Goal: Task Accomplishment & Management: Use online tool/utility

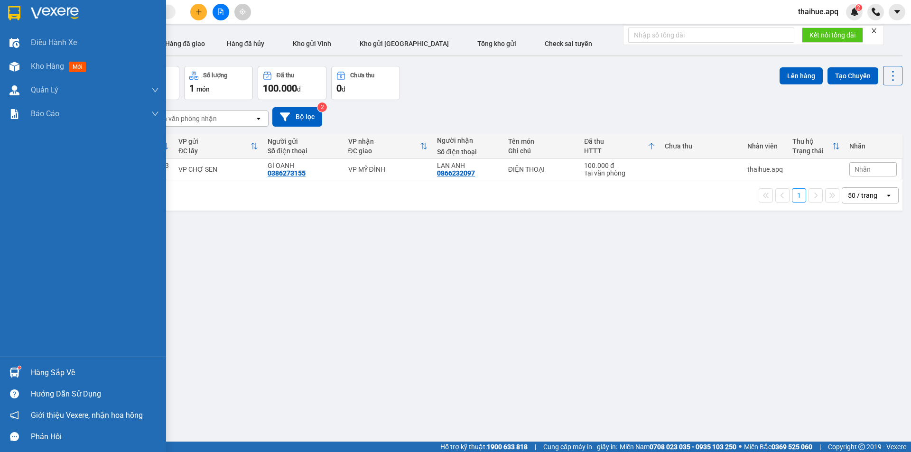
click at [29, 374] on div "Hàng sắp về" at bounding box center [83, 372] width 166 height 21
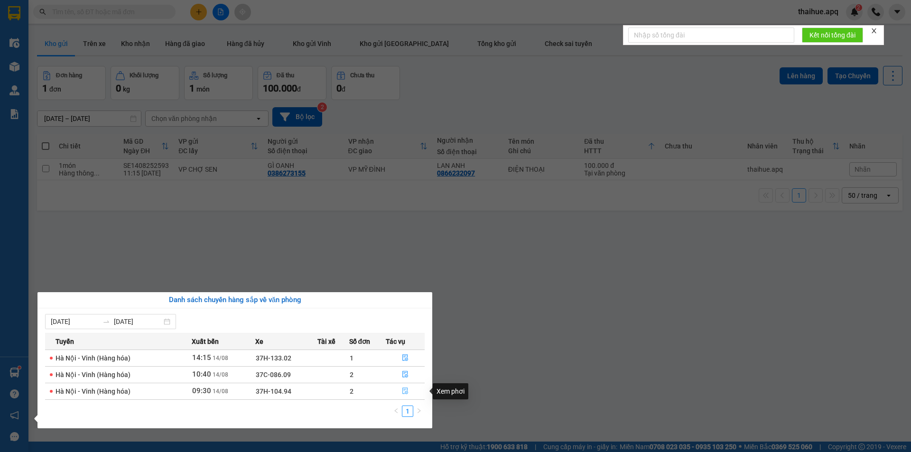
click at [404, 391] on icon "file-done" at bounding box center [405, 391] width 6 height 7
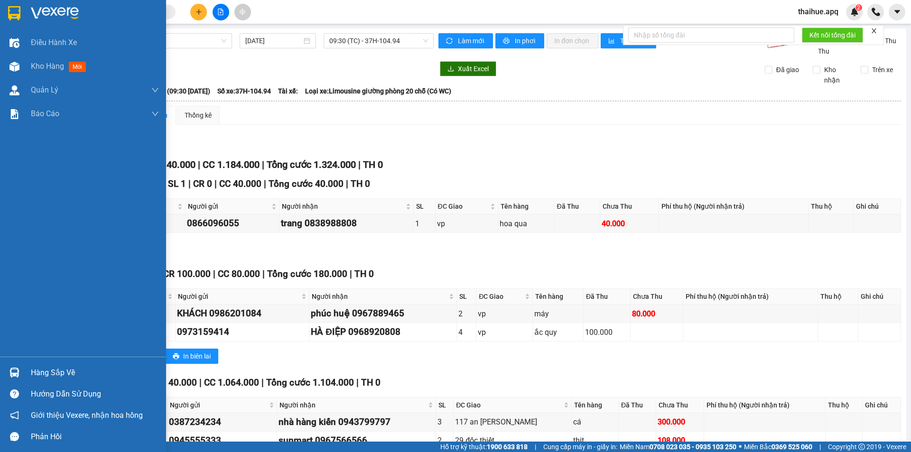
drag, startPoint x: 38, startPoint y: 372, endPoint x: 41, endPoint y: 368, distance: 5.0
click at [38, 373] on div "Hàng sắp về" at bounding box center [95, 373] width 128 height 14
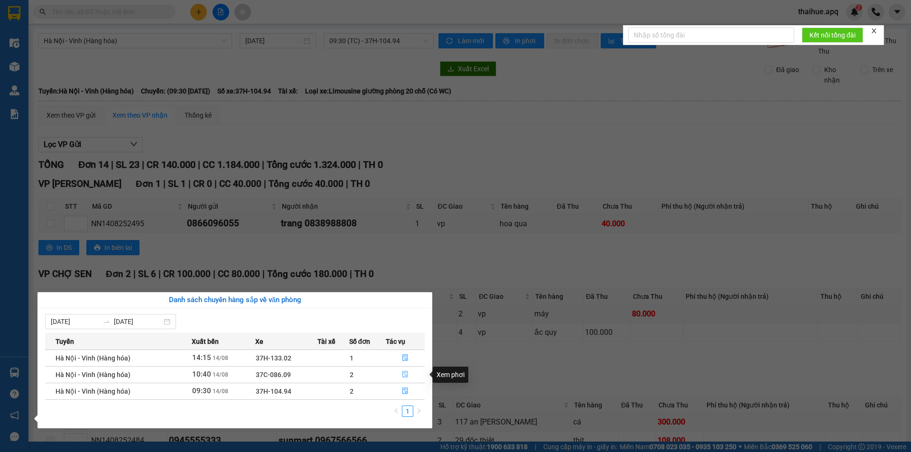
click at [404, 373] on icon "file-done" at bounding box center [405, 374] width 7 height 7
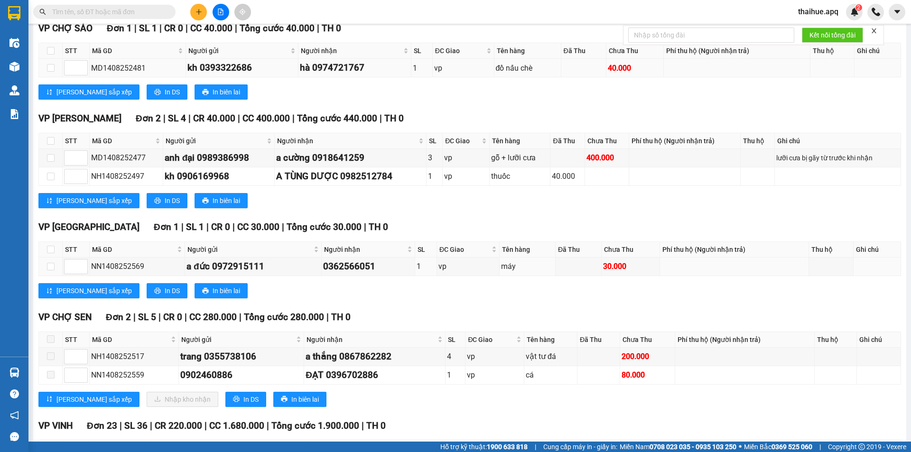
scroll to position [285, 0]
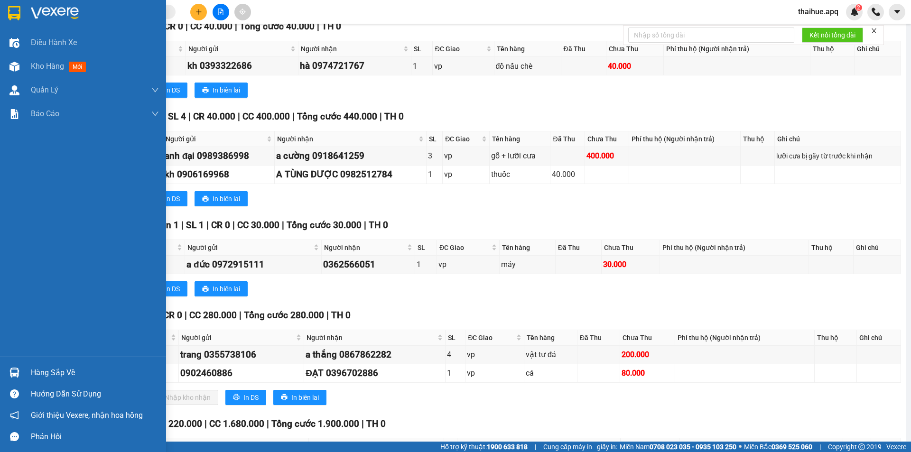
click at [37, 375] on div "Hàng sắp về" at bounding box center [95, 373] width 128 height 14
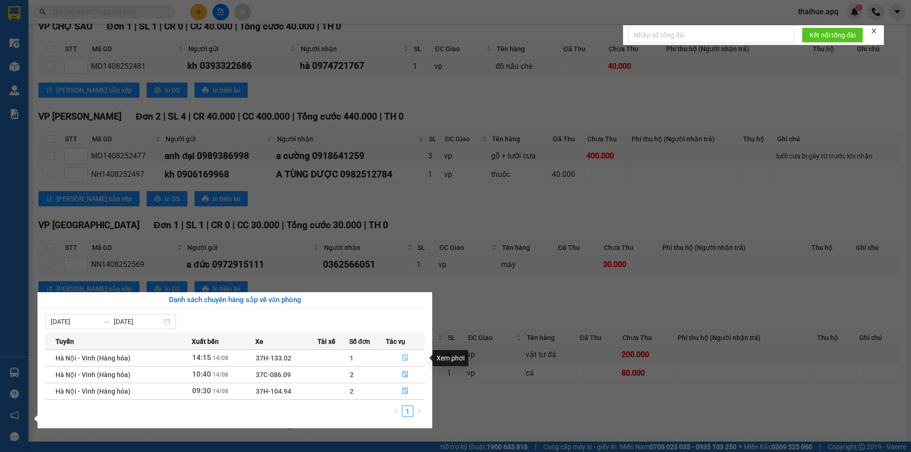
click at [400, 355] on button "button" at bounding box center [405, 358] width 38 height 15
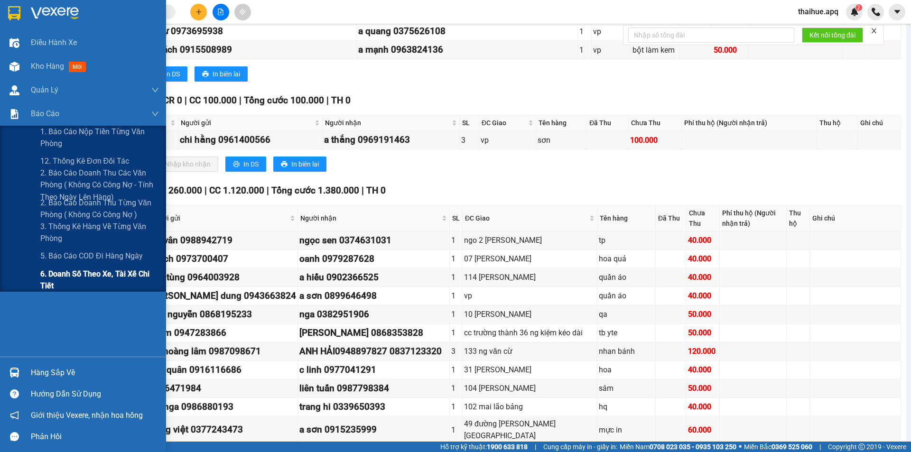
click at [47, 278] on span "6. Doanh số theo xe, tài xế chi tiết" at bounding box center [99, 280] width 119 height 24
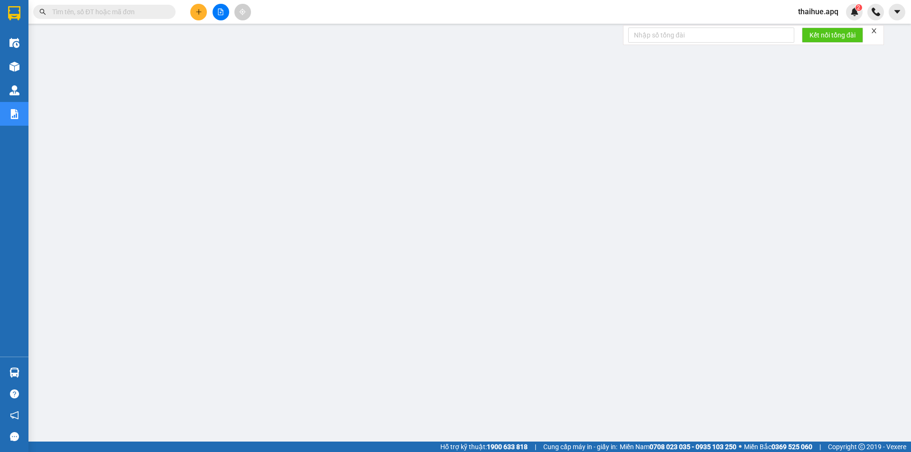
click at [70, 11] on input "text" at bounding box center [108, 12] width 112 height 10
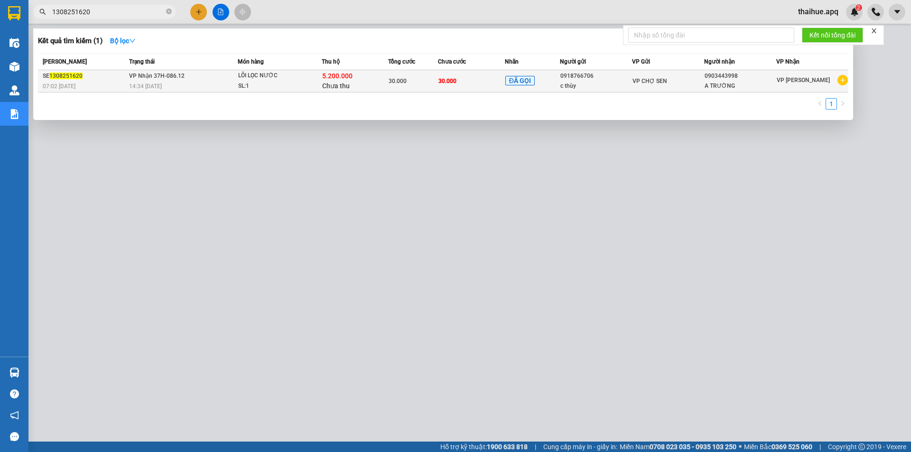
type input "1308251620"
click at [223, 82] on div "14:34 [DATE]" at bounding box center [183, 86] width 108 height 10
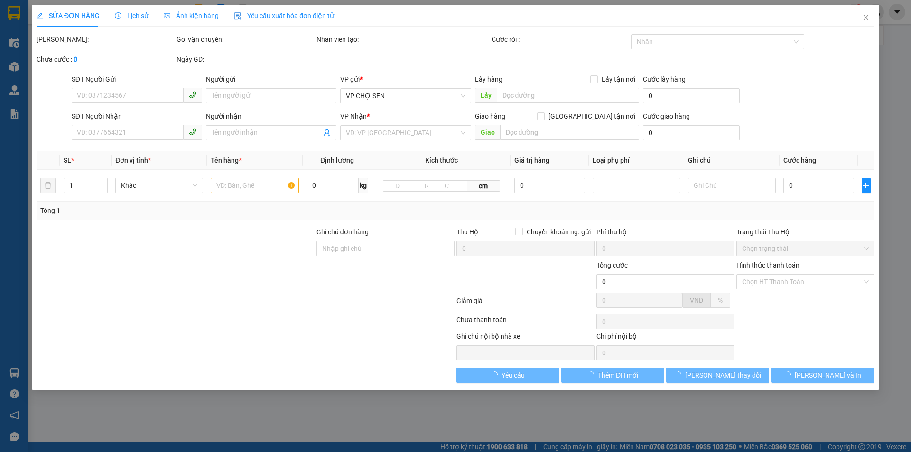
type input "0918766706"
type input "c thùy"
type input "0903443998"
type input "A TRƯỜNG"
type input "30.000"
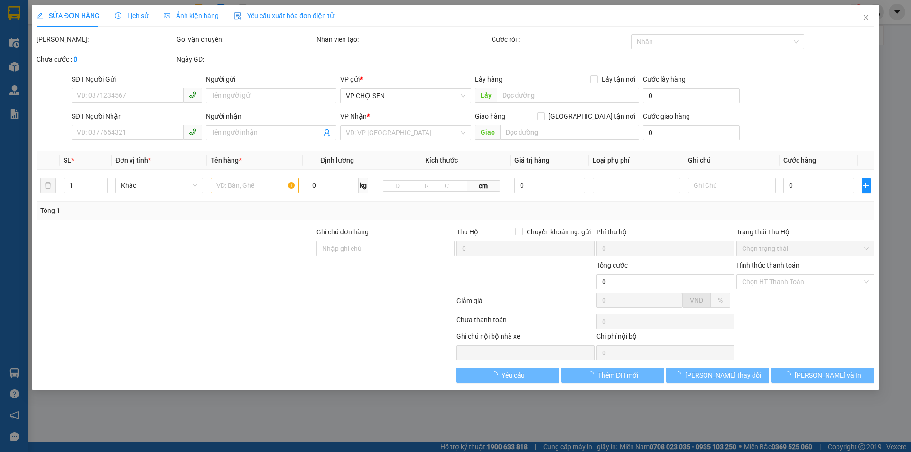
type input "30.000"
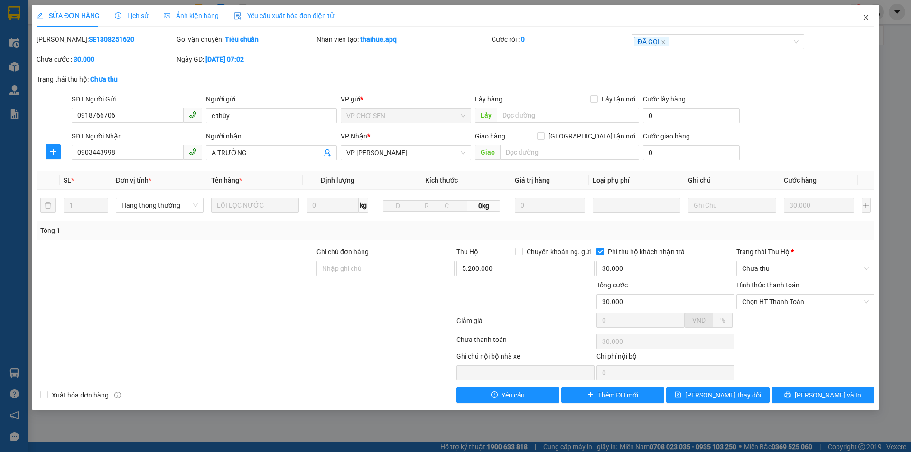
click at [863, 15] on icon "close" at bounding box center [866, 18] width 8 height 8
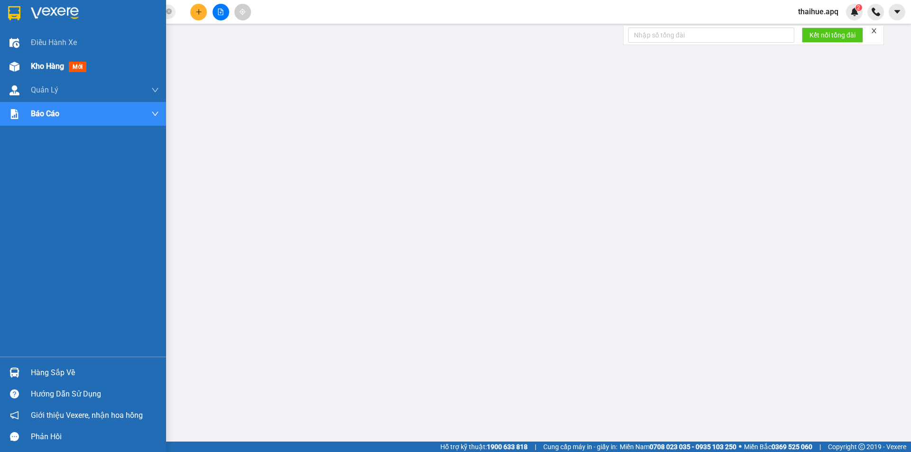
click at [52, 67] on span "Kho hàng" at bounding box center [47, 66] width 33 height 9
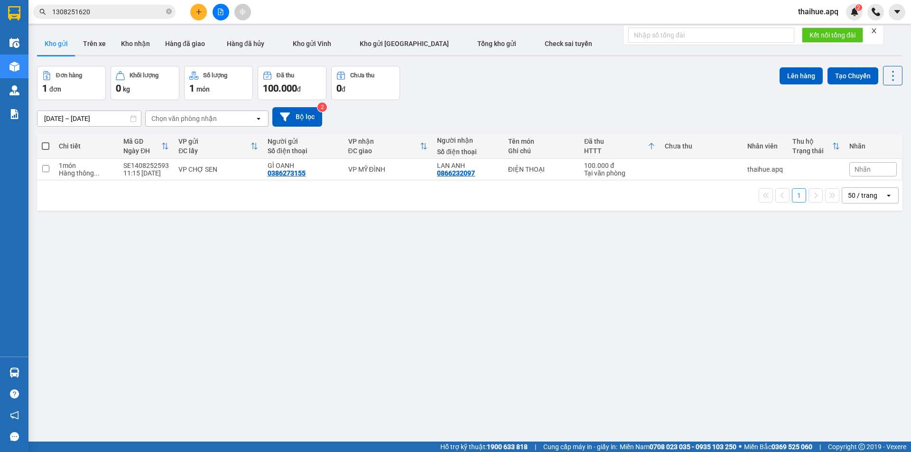
click at [102, 16] on input "1308251620" at bounding box center [108, 12] width 112 height 10
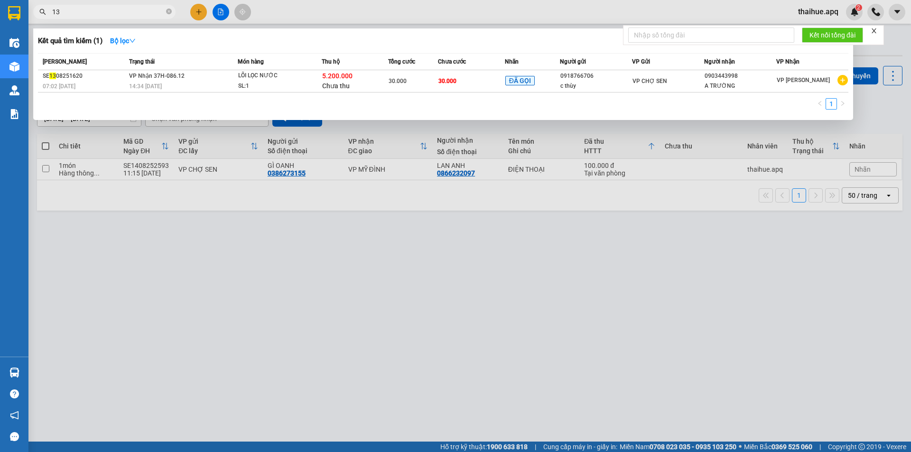
type input "1"
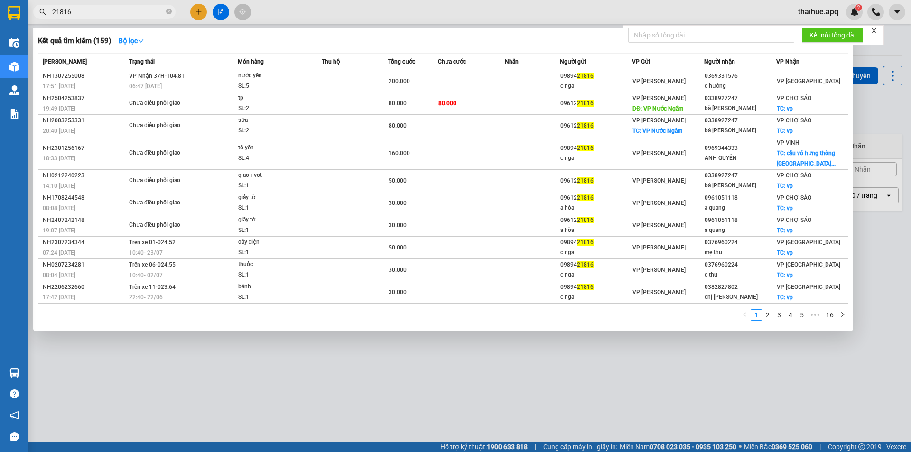
click at [56, 9] on input "21816" at bounding box center [108, 12] width 112 height 10
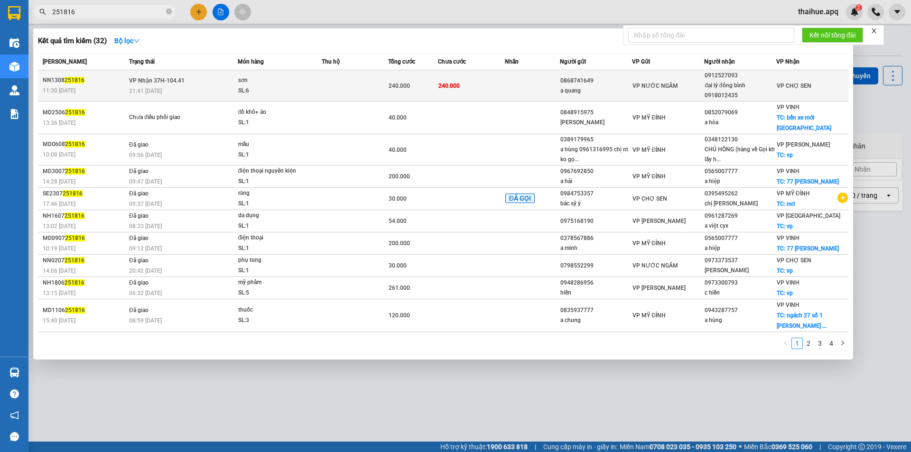
type input "251816"
click at [337, 84] on td at bounding box center [355, 85] width 66 height 31
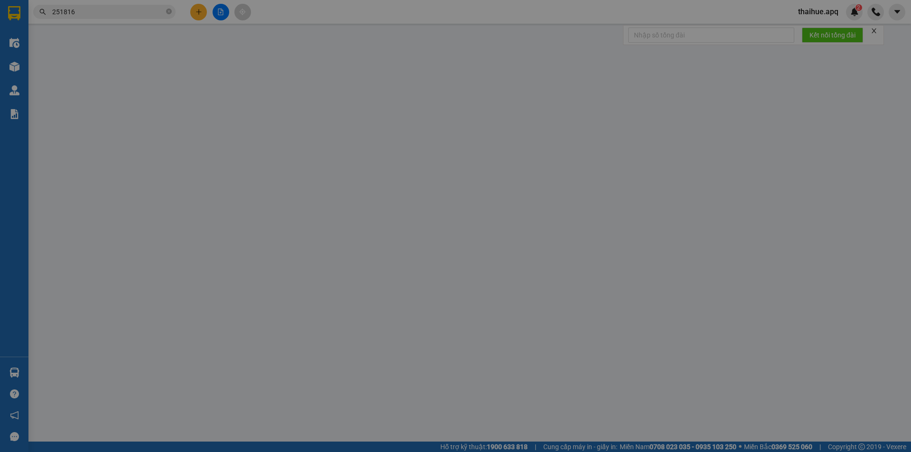
type input "0868741649"
type input "a quang"
type input "0912527093"
type input "đại lý đông bình 0918012435"
type input "240.000"
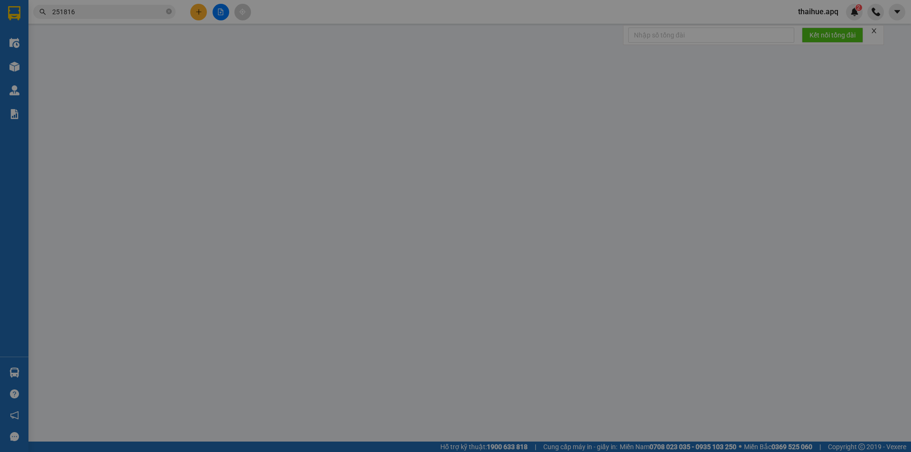
type input "240.000"
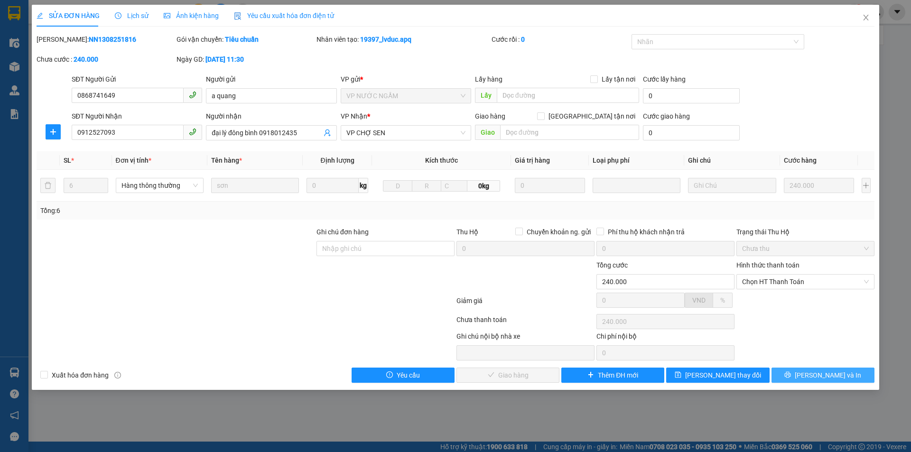
click at [822, 375] on span "[PERSON_NAME] và In" at bounding box center [828, 375] width 66 height 10
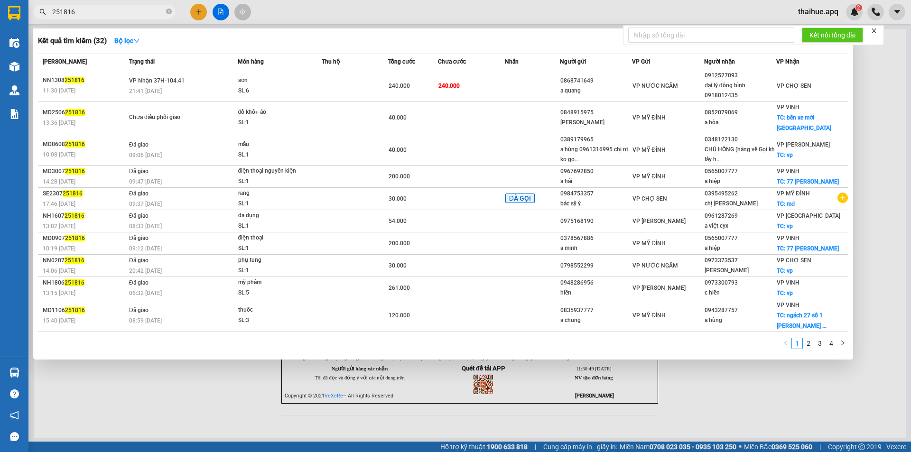
click at [81, 8] on input "251816" at bounding box center [108, 12] width 112 height 10
type input "2"
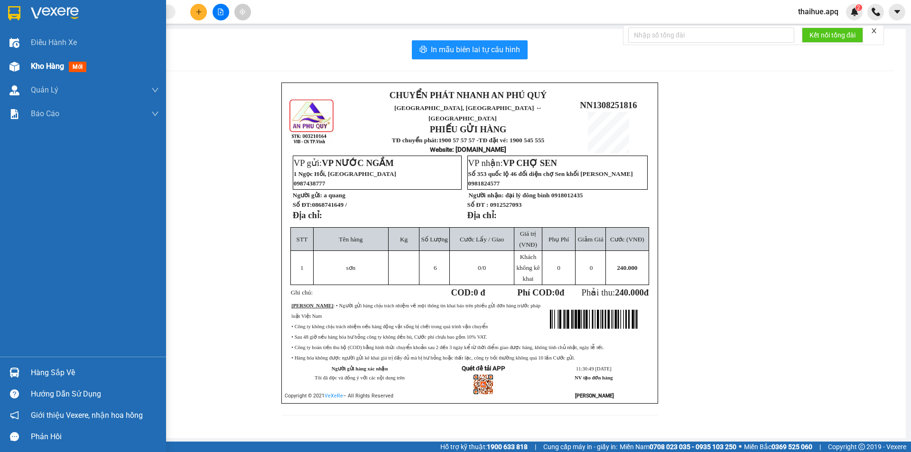
click at [36, 68] on span "Kho hàng" at bounding box center [47, 66] width 33 height 9
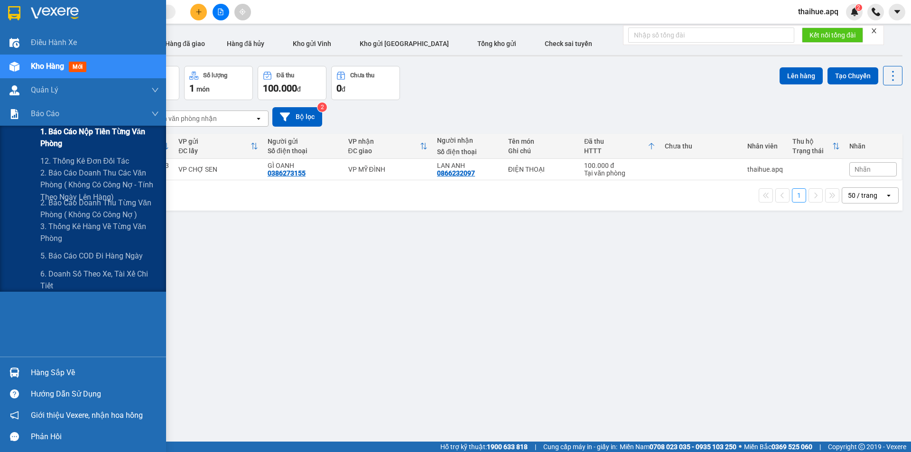
click at [49, 138] on span "1. Báo cáo nộp tiền từng văn phòng" at bounding box center [99, 138] width 119 height 24
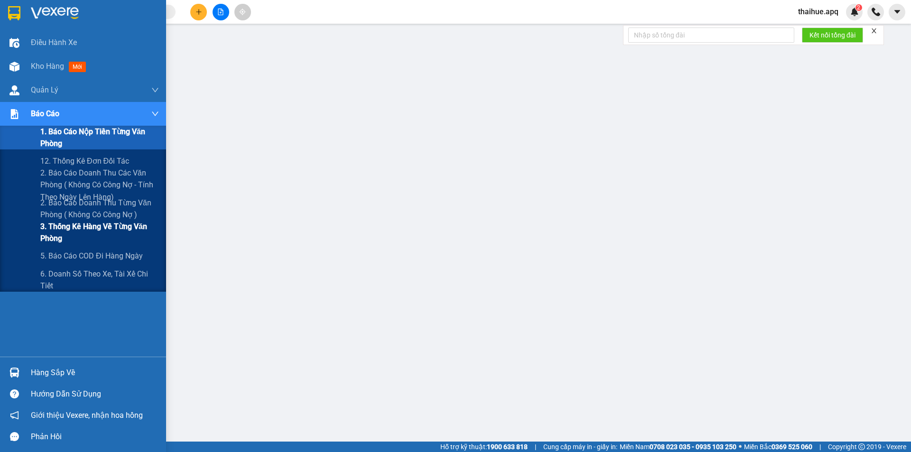
click at [55, 229] on span "3. Thống kê hàng về từng văn phòng" at bounding box center [99, 233] width 119 height 24
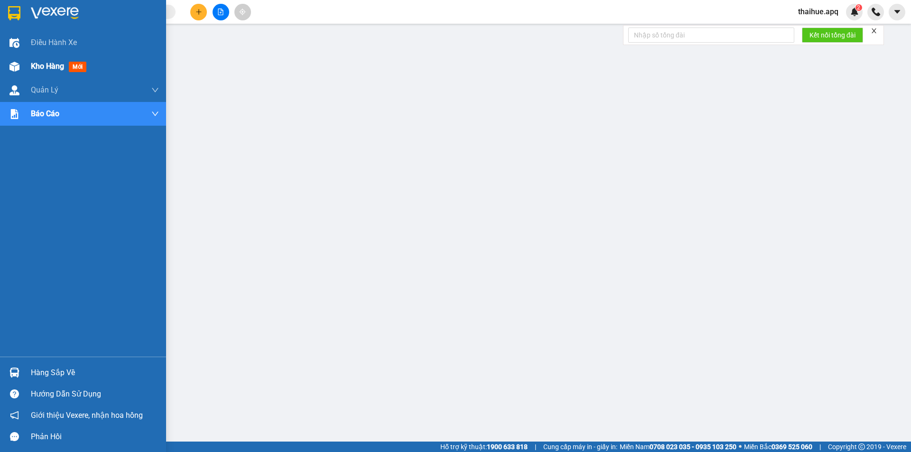
click at [48, 66] on span "Kho hàng" at bounding box center [47, 66] width 33 height 9
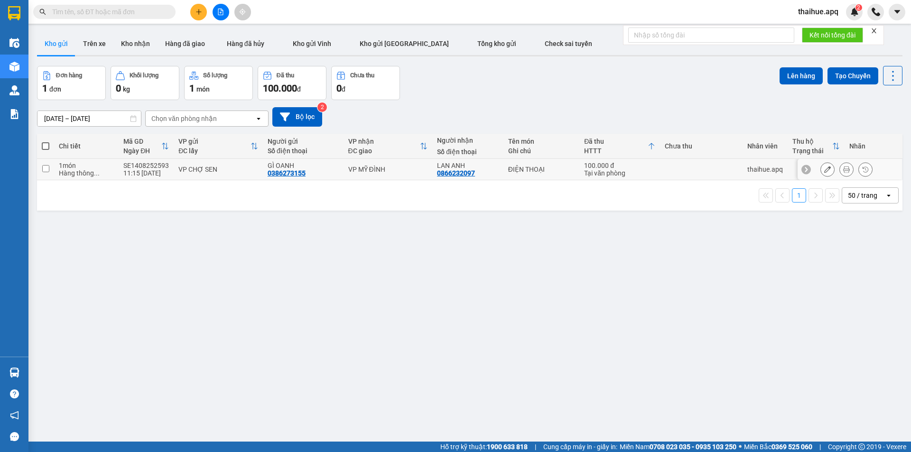
click at [481, 166] on div "LAN ANH" at bounding box center [468, 166] width 62 height 8
checkbox input "true"
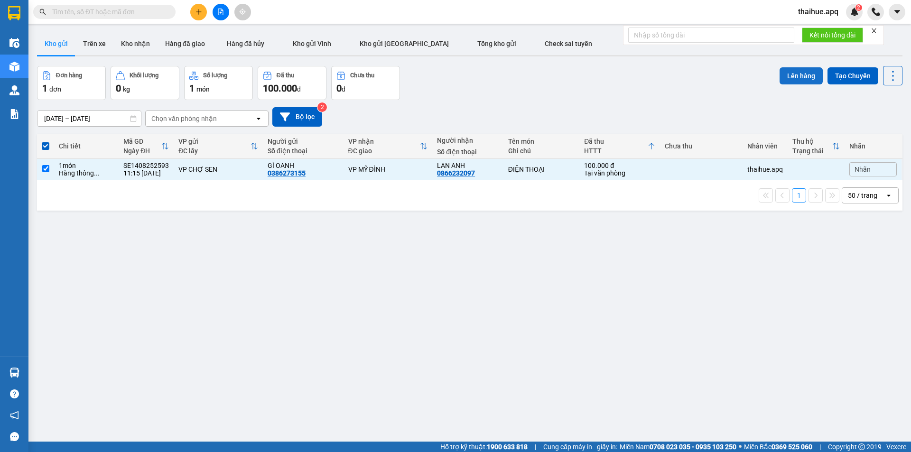
click at [797, 76] on button "Lên hàng" at bounding box center [801, 75] width 43 height 17
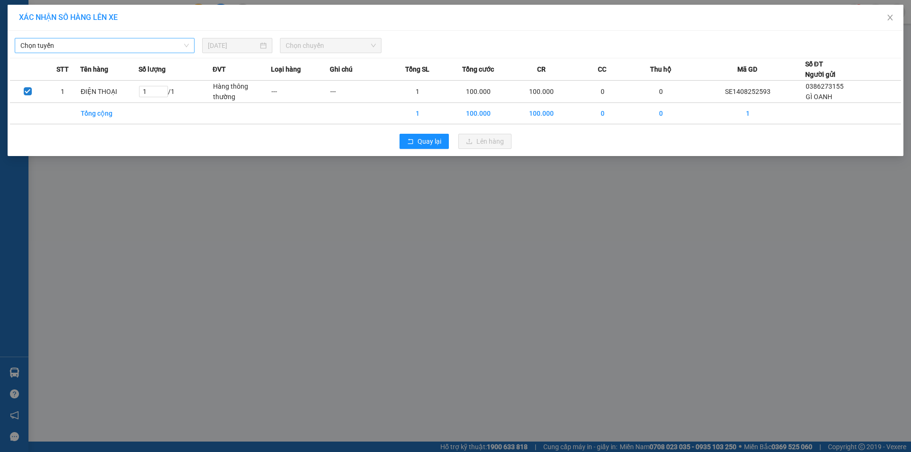
click at [75, 47] on span "Chọn tuyến" at bounding box center [104, 45] width 168 height 14
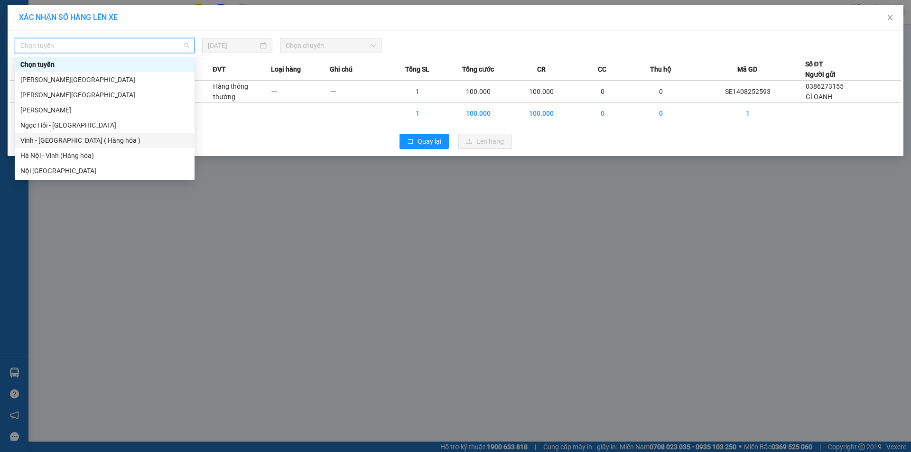
click at [50, 141] on div "Vinh - [GEOGRAPHIC_DATA] ( Hàng hóa )" at bounding box center [104, 140] width 168 height 10
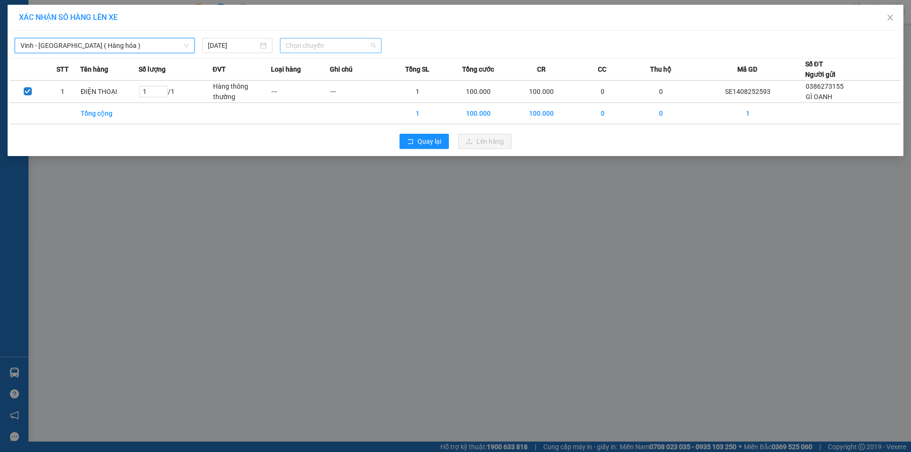
click at [339, 43] on span "Chọn chuyến" at bounding box center [331, 45] width 90 height 14
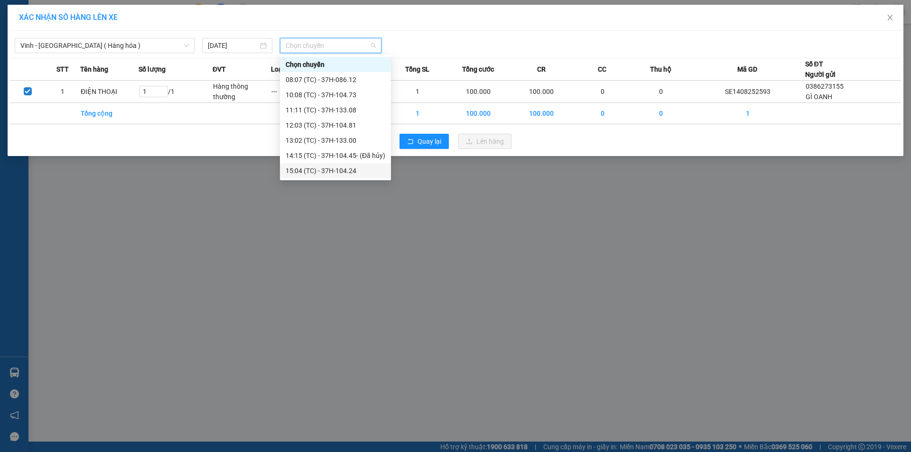
click at [337, 174] on div "15:04 (TC) - 37H-104.24" at bounding box center [336, 171] width 100 height 10
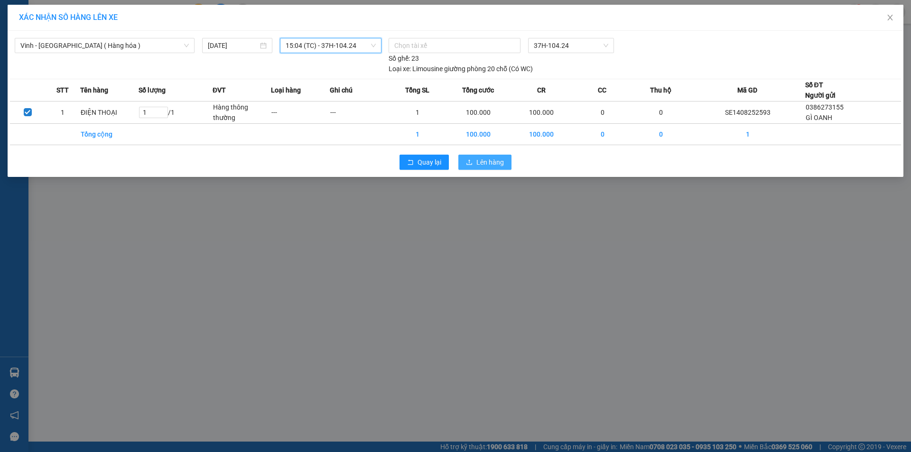
click at [477, 162] on span "Lên hàng" at bounding box center [490, 162] width 28 height 10
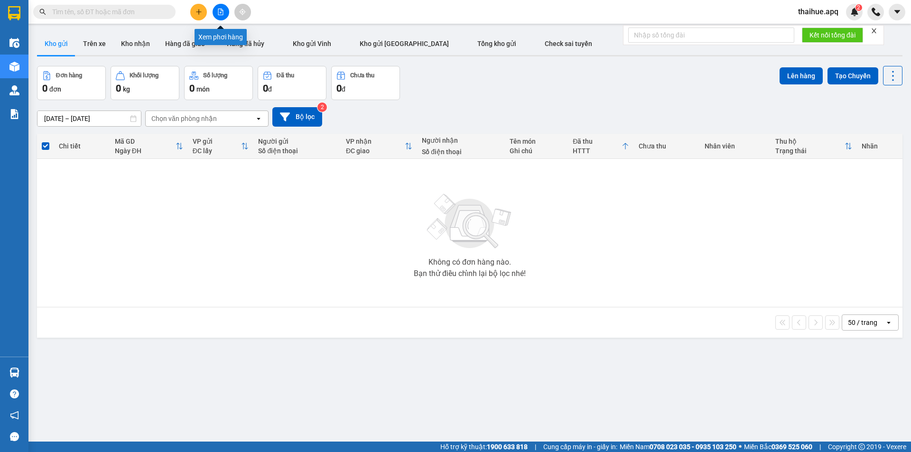
click at [222, 9] on icon "file-add" at bounding box center [220, 12] width 7 height 7
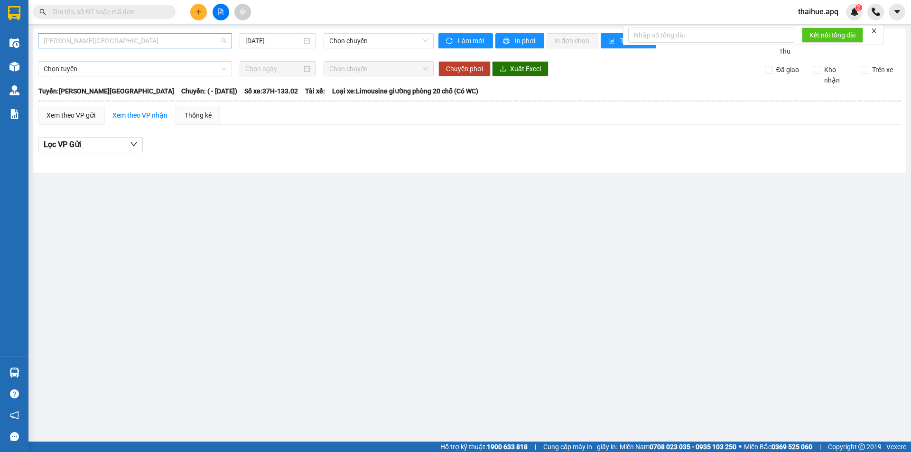
click at [161, 42] on span "[PERSON_NAME][GEOGRAPHIC_DATA]" at bounding box center [135, 41] width 183 height 14
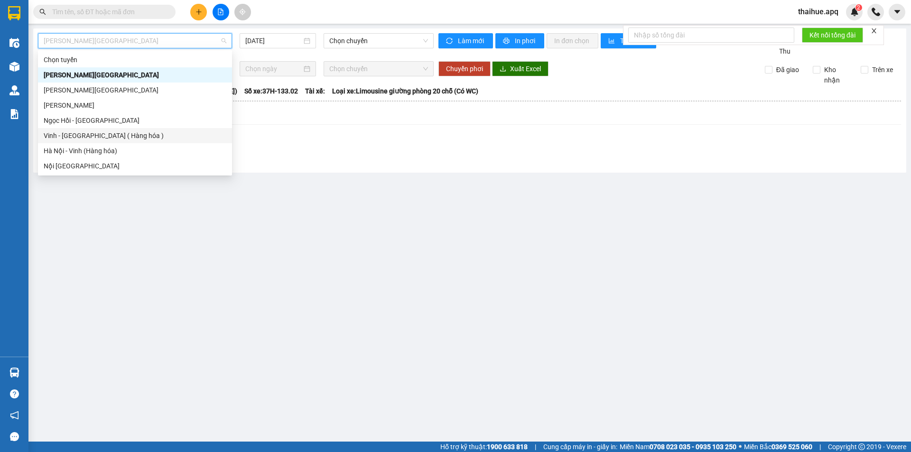
click at [87, 138] on div "Vinh - [GEOGRAPHIC_DATA] ( Hàng hóa )" at bounding box center [135, 136] width 183 height 10
type input "[DATE]"
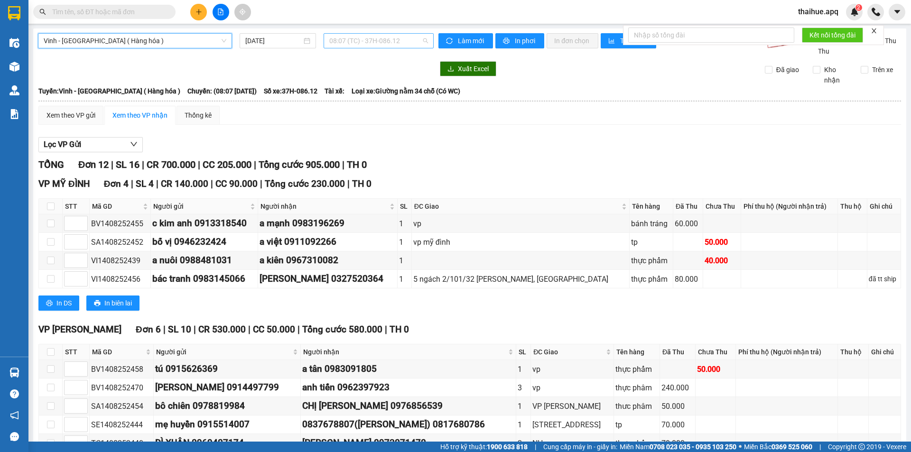
click at [404, 36] on span "08:07 (TC) - 37H-086.12" at bounding box center [378, 41] width 99 height 14
